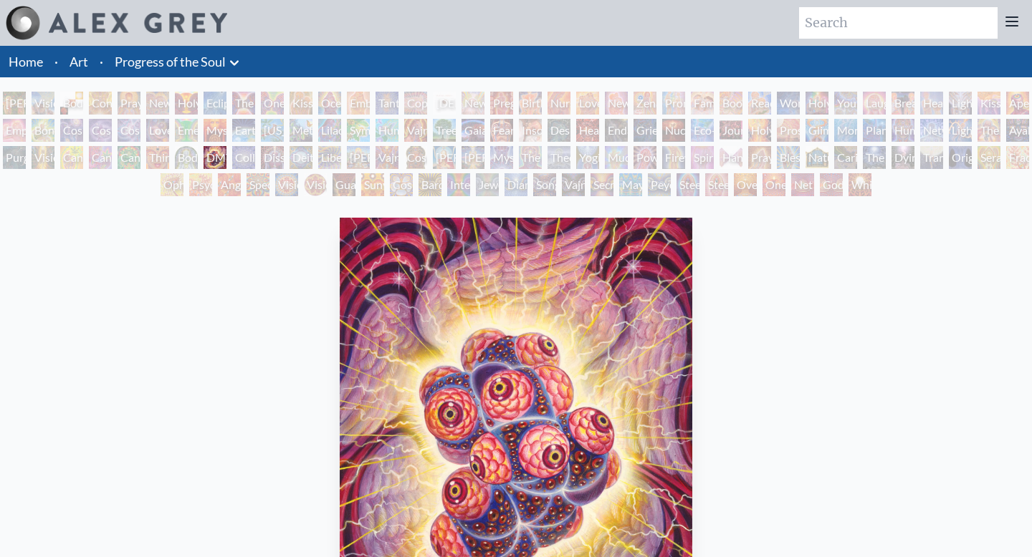
click at [419, 133] on div "Vajra Horse" at bounding box center [415, 130] width 23 height 23
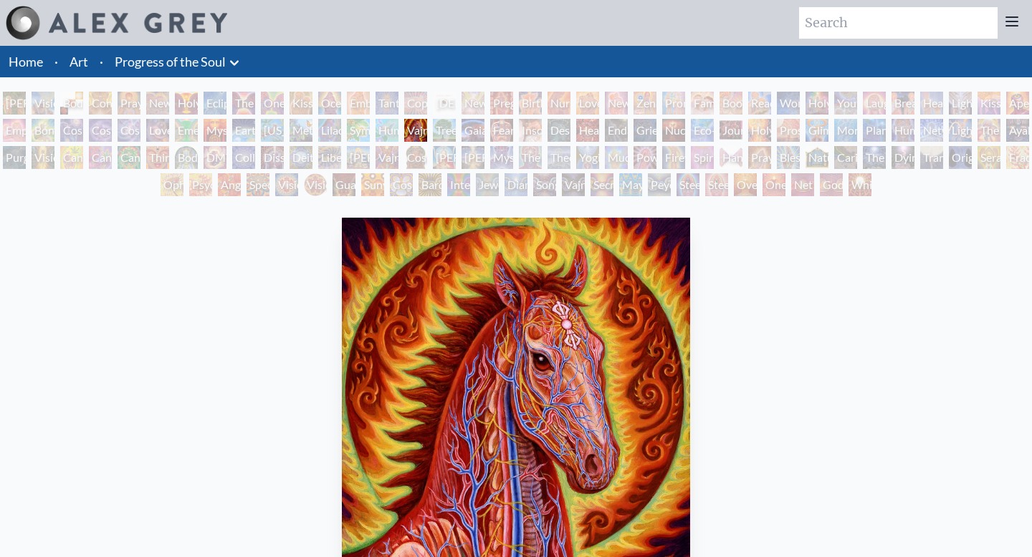
click at [555, 142] on div "[PERSON_NAME] & Eve Visionary Origin of Language Body, Mind, Spirit Contemplati…" at bounding box center [516, 146] width 1032 height 109
click at [532, 133] on div "Insomnia" at bounding box center [530, 130] width 23 height 23
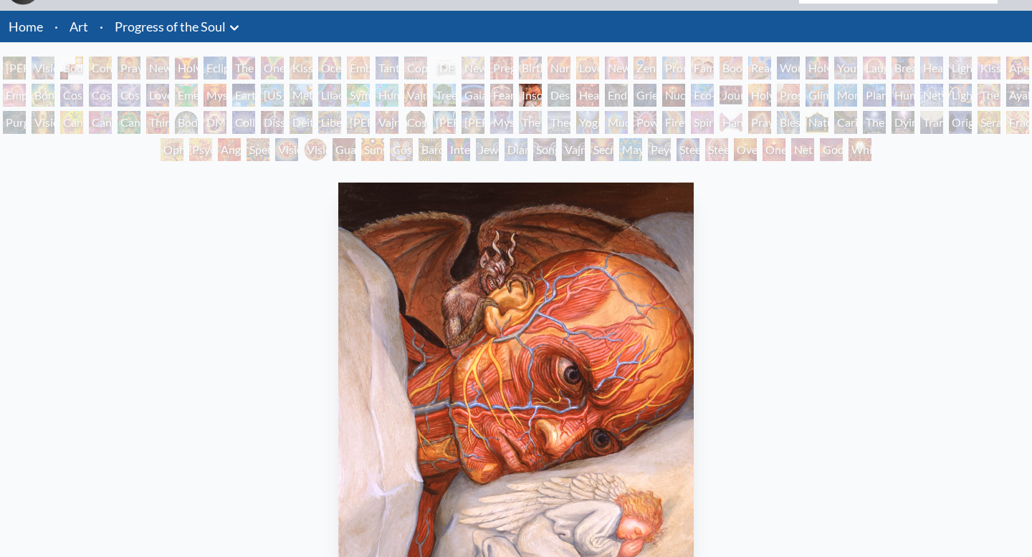
scroll to position [41, 0]
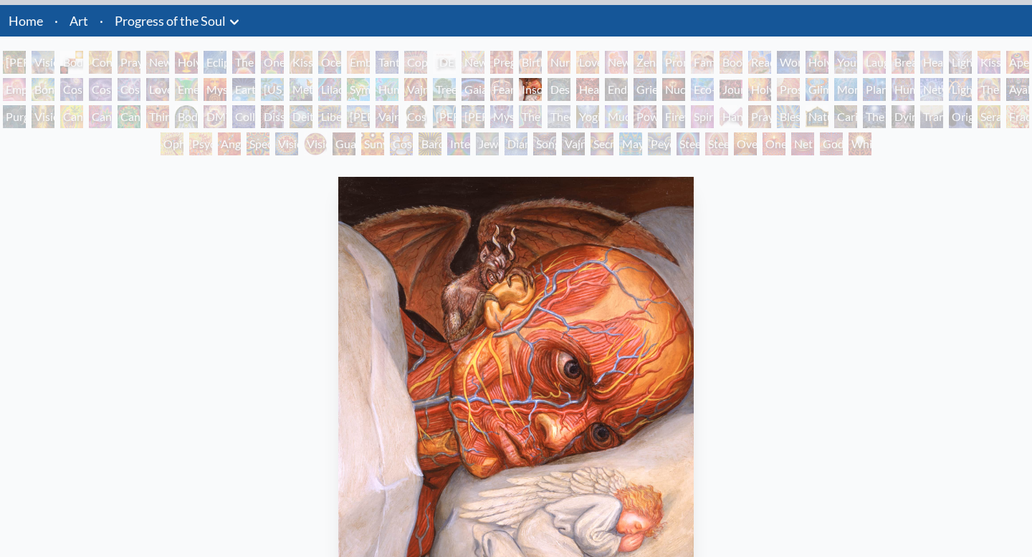
click at [505, 90] on div "Fear" at bounding box center [501, 89] width 23 height 23
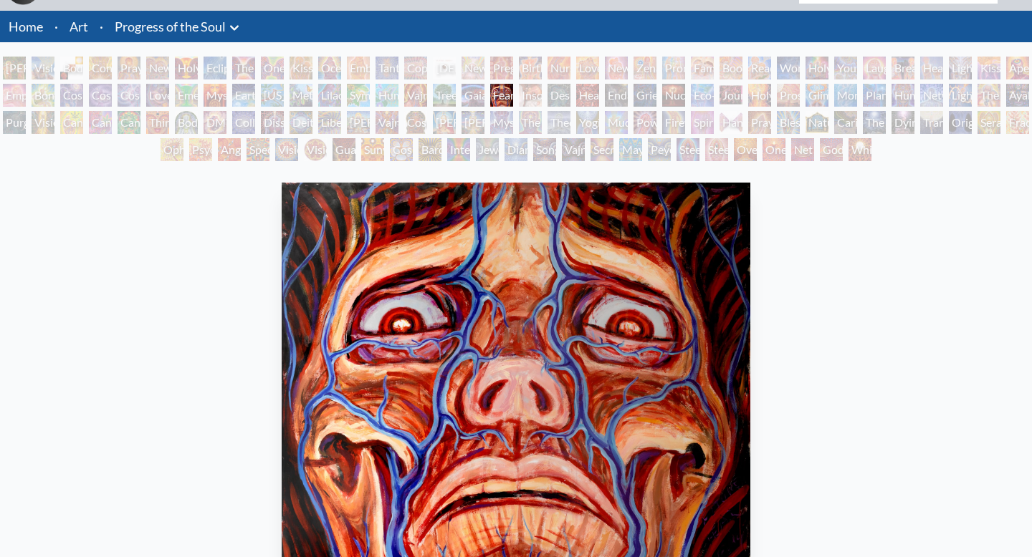
scroll to position [24, 0]
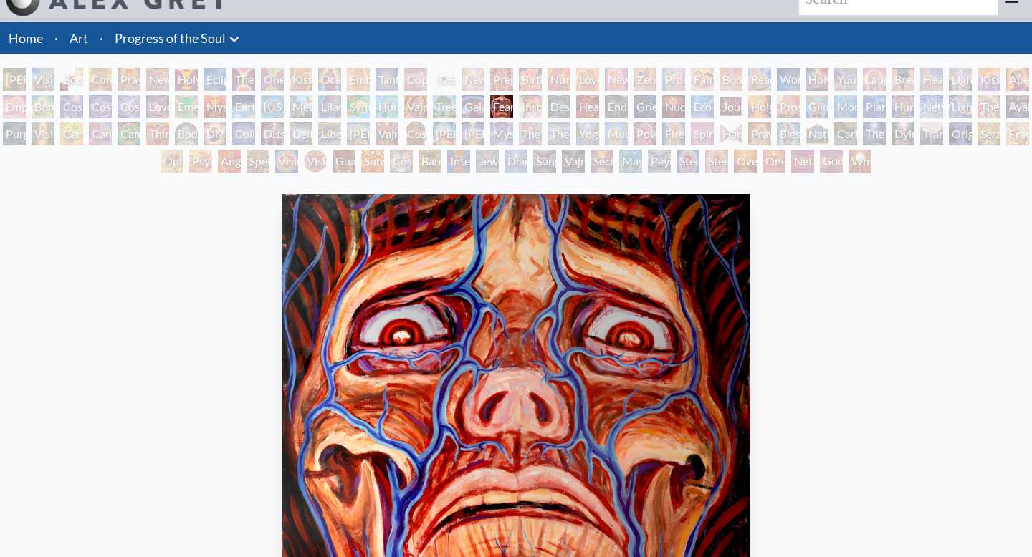
click at [226, 130] on div "DMT - The Spirit Molecule" at bounding box center [214, 134] width 23 height 23
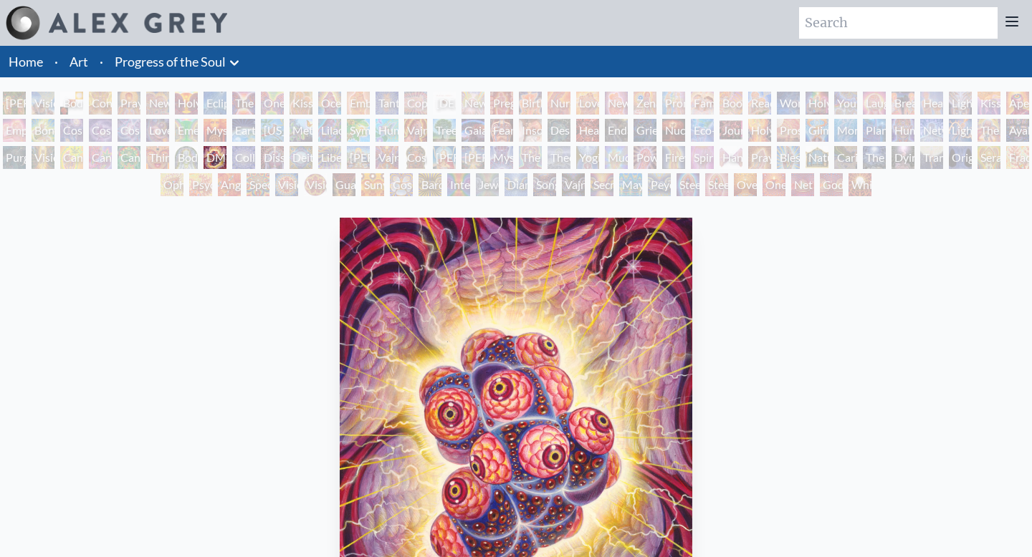
click at [785, 130] on div "Prostration" at bounding box center [788, 130] width 23 height 23
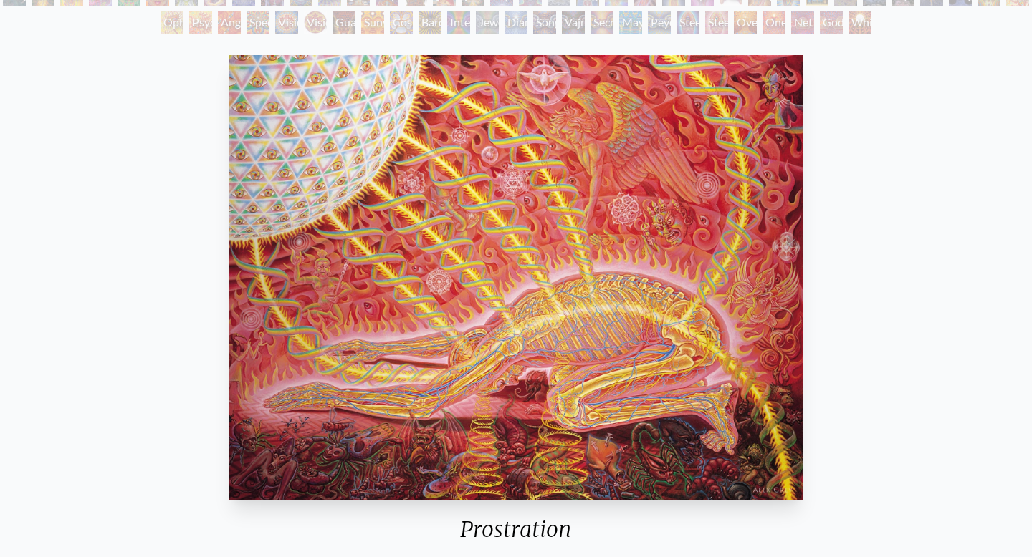
scroll to position [176, 0]
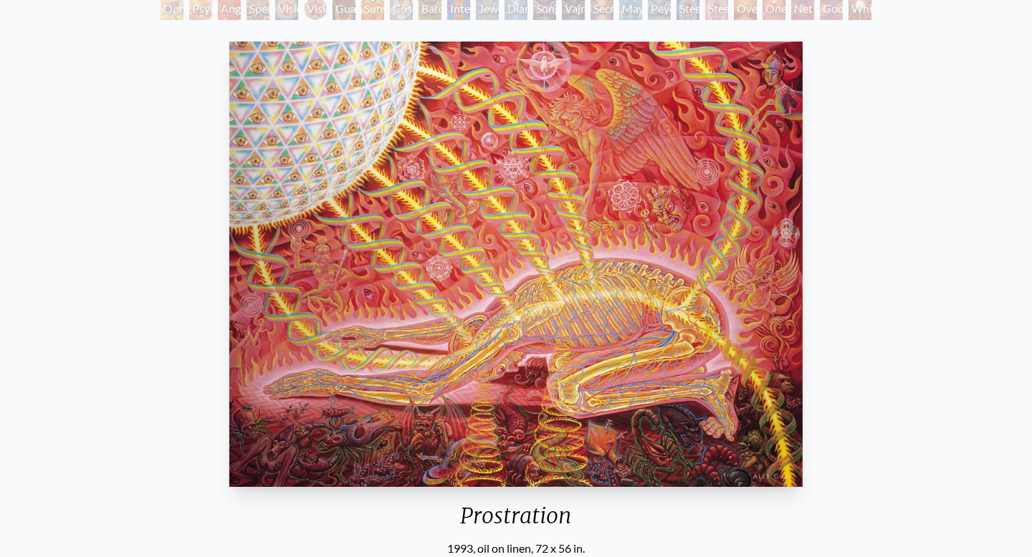
click at [687, 340] on img "64 / 133" at bounding box center [515, 265] width 573 height 446
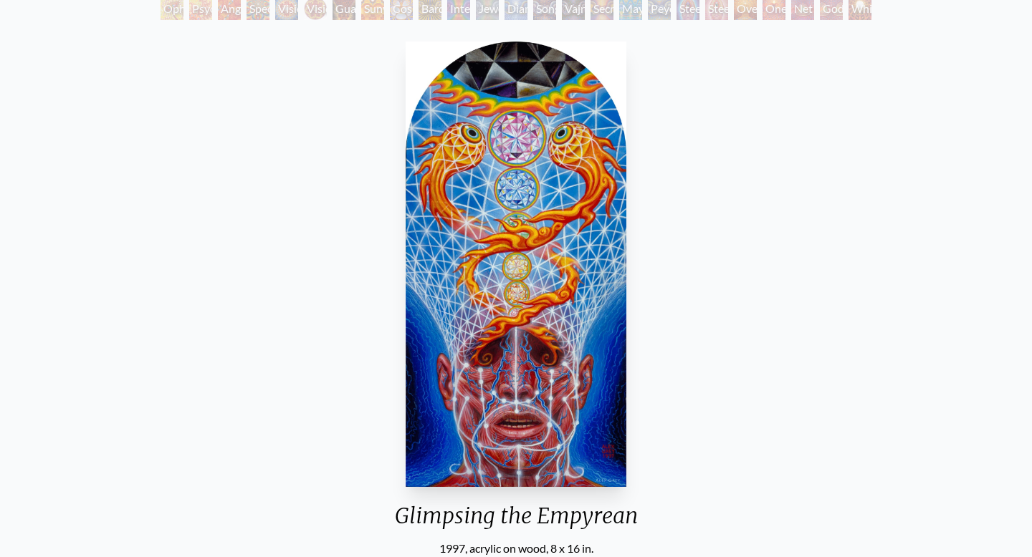
click at [507, 363] on img "65 / 133" at bounding box center [516, 265] width 221 height 446
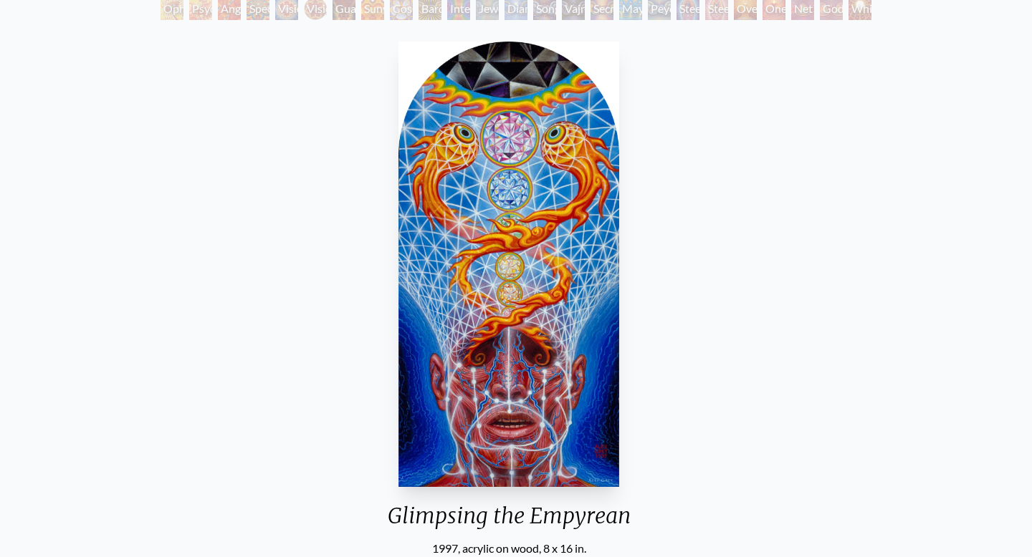
click at [443, 360] on img "65 / 133" at bounding box center [508, 265] width 221 height 446
